Goal: Find specific page/section: Find specific page/section

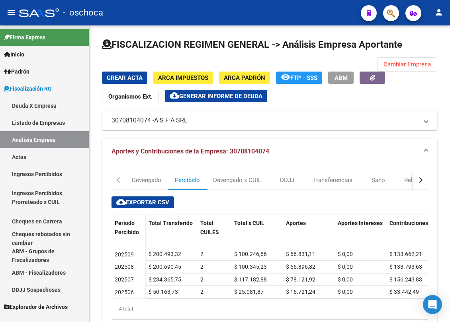
click at [47, 122] on link "Listado de Empresas" at bounding box center [44, 122] width 89 height 17
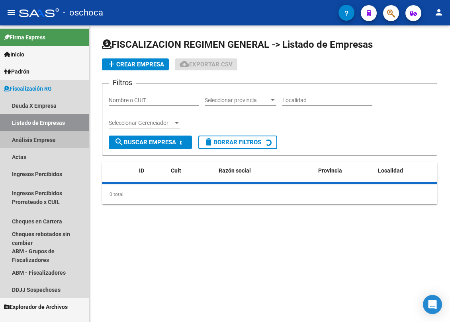
click at [45, 136] on link "Análisis Empresa" at bounding box center [44, 139] width 89 height 17
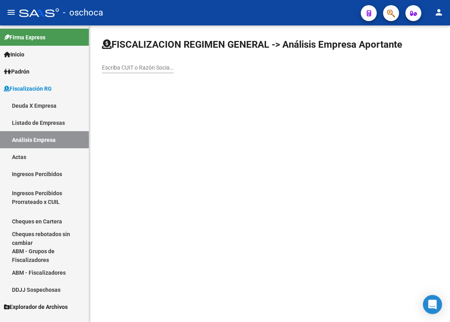
click at [127, 62] on div "Escriba CUIT o Razón Social para buscar" at bounding box center [138, 65] width 72 height 16
click at [127, 67] on input "Escriba CUIT o Razón Social para buscar" at bounding box center [138, 67] width 72 height 7
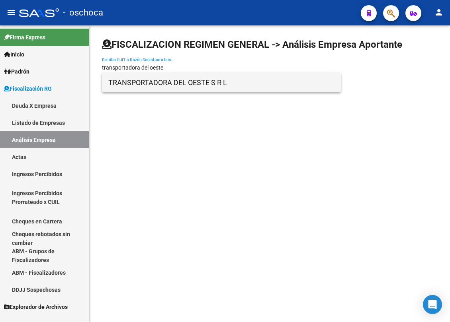
type input "transportadora del oeste"
click at [138, 80] on span "TRANSPORTADORA DEL OESTE S R L" at bounding box center [221, 82] width 226 height 19
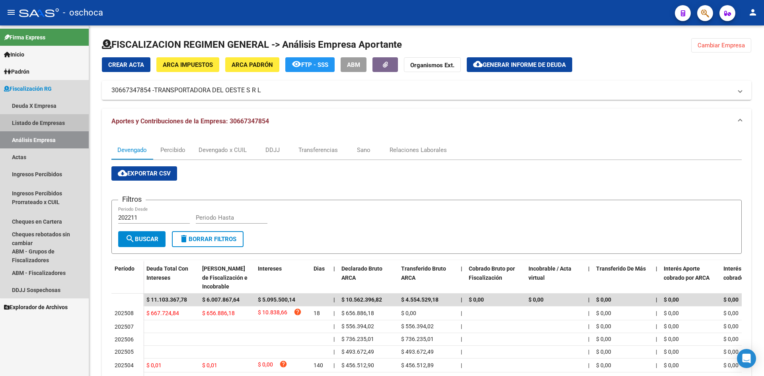
click at [45, 122] on link "Listado de Empresas" at bounding box center [44, 122] width 89 height 17
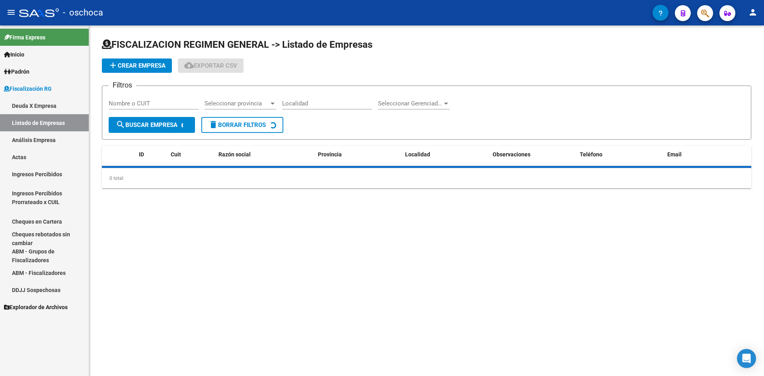
click at [43, 149] on link "Actas" at bounding box center [44, 156] width 89 height 17
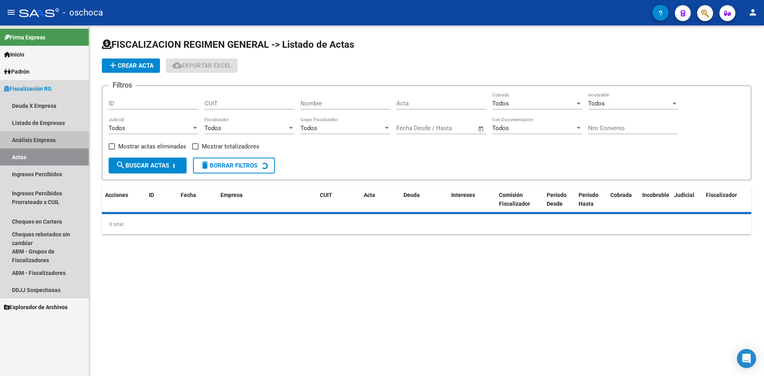
click at [50, 133] on link "Análisis Empresa" at bounding box center [44, 139] width 89 height 17
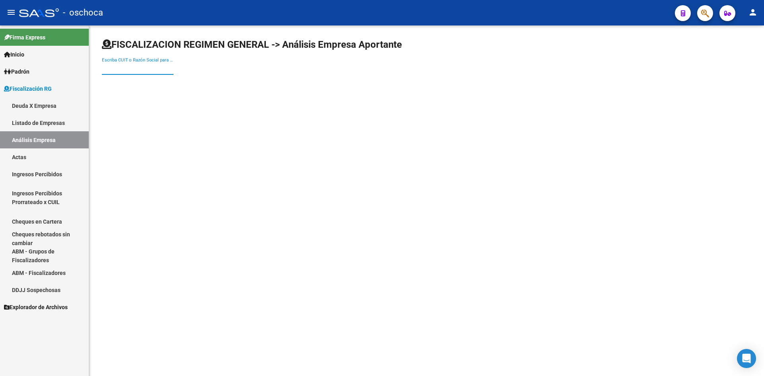
click at [110, 68] on input "Escriba CUIT o Razón Social para buscar" at bounding box center [138, 68] width 72 height 7
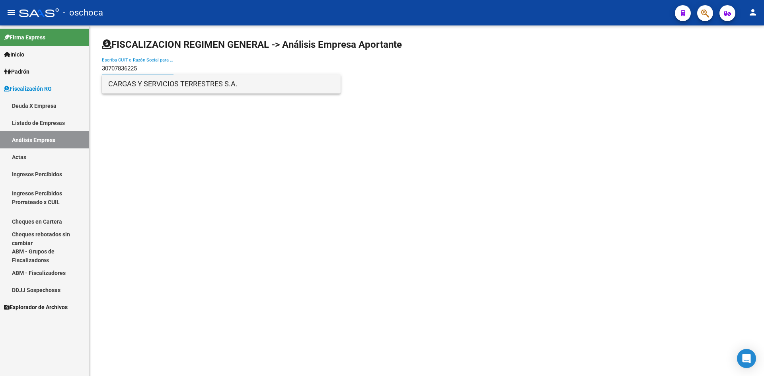
type input "30707836225"
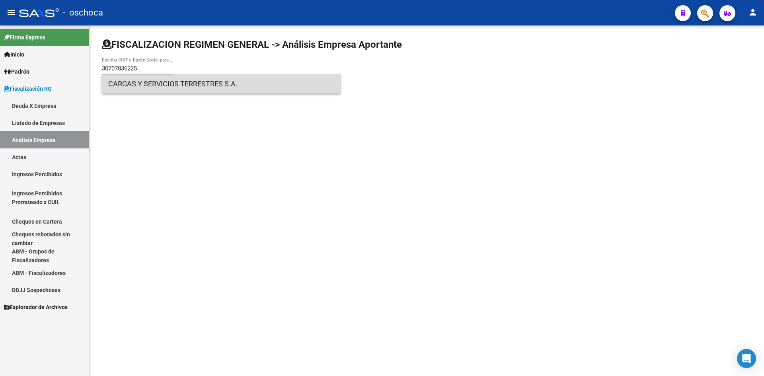
click at [117, 82] on span "CARGAS Y SERVICIOS TERRESTRES S.A." at bounding box center [221, 83] width 226 height 19
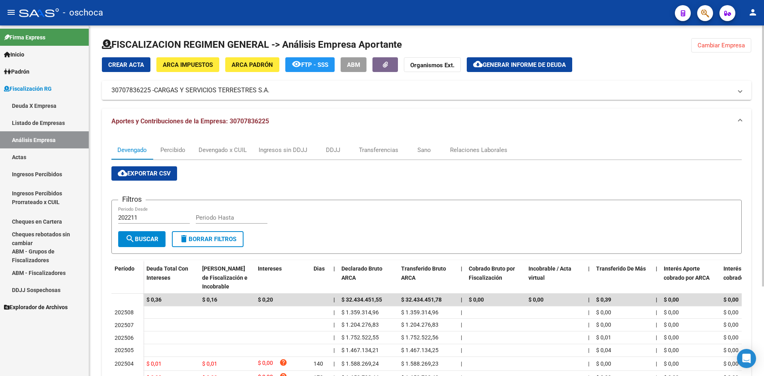
click at [175, 160] on div "cloud_download Exportar CSV Filtros 202211 Periodo Desde Periodo Hasta search B…" at bounding box center [426, 312] width 630 height 304
click at [183, 148] on div "Percibido" at bounding box center [172, 150] width 25 height 9
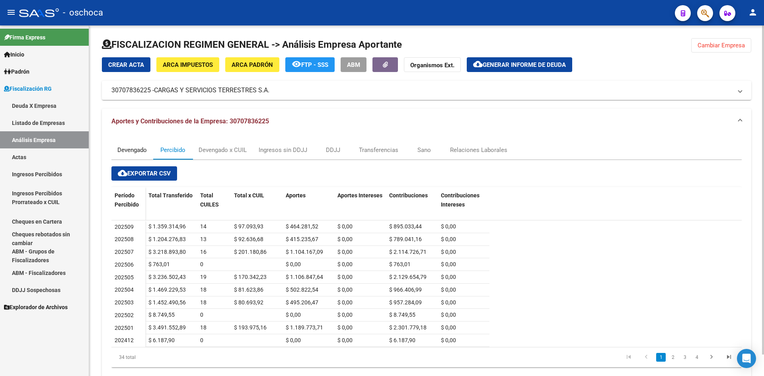
click at [118, 150] on div "Devengado" at bounding box center [131, 150] width 29 height 9
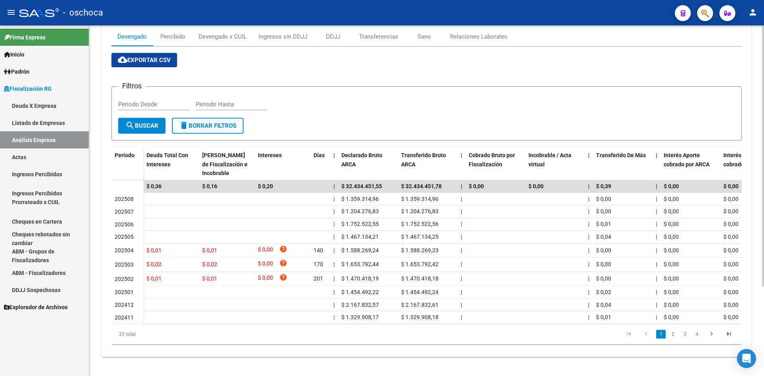
scroll to position [121, 0]
